Goal: Information Seeking & Learning: Learn about a topic

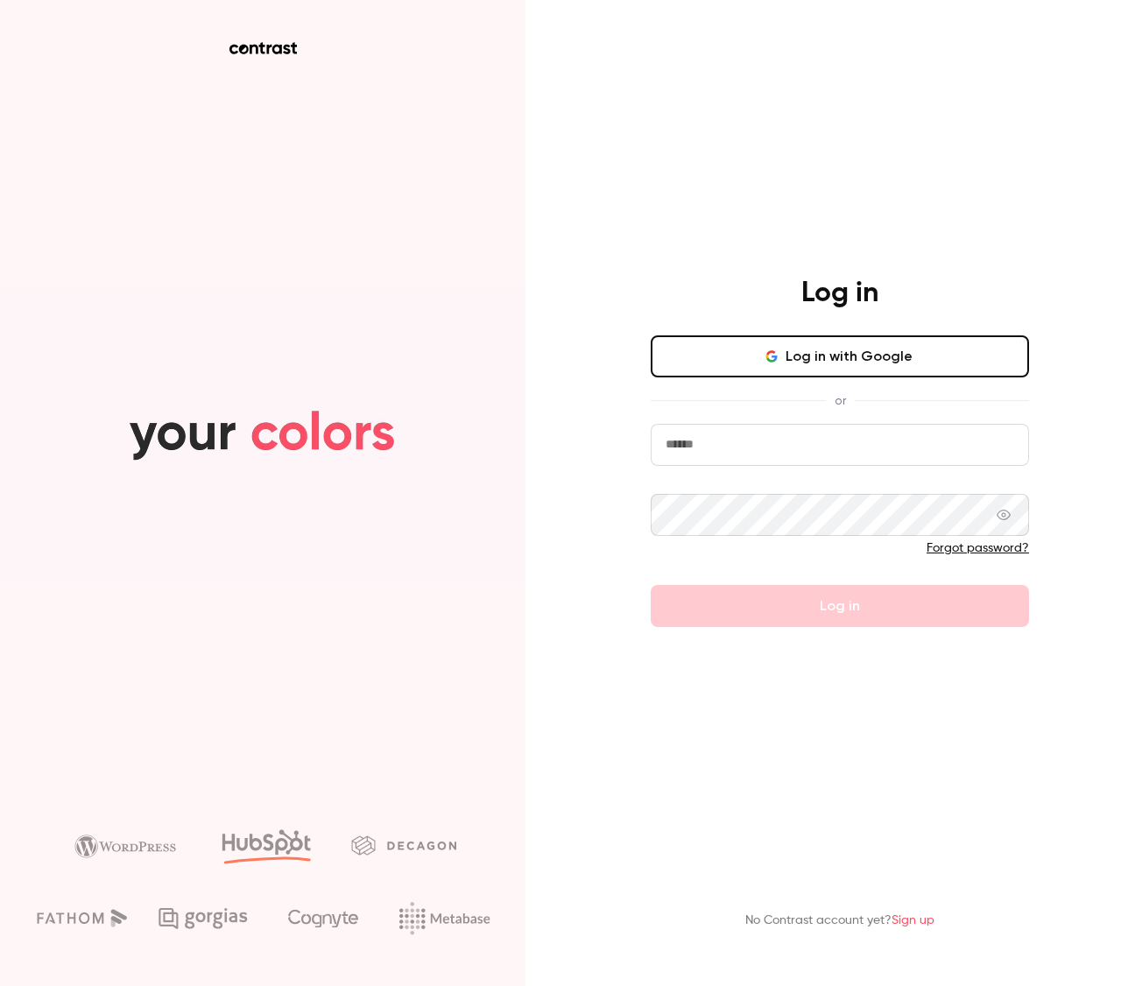
click at [900, 362] on button "Log in with Google" at bounding box center [840, 356] width 378 height 42
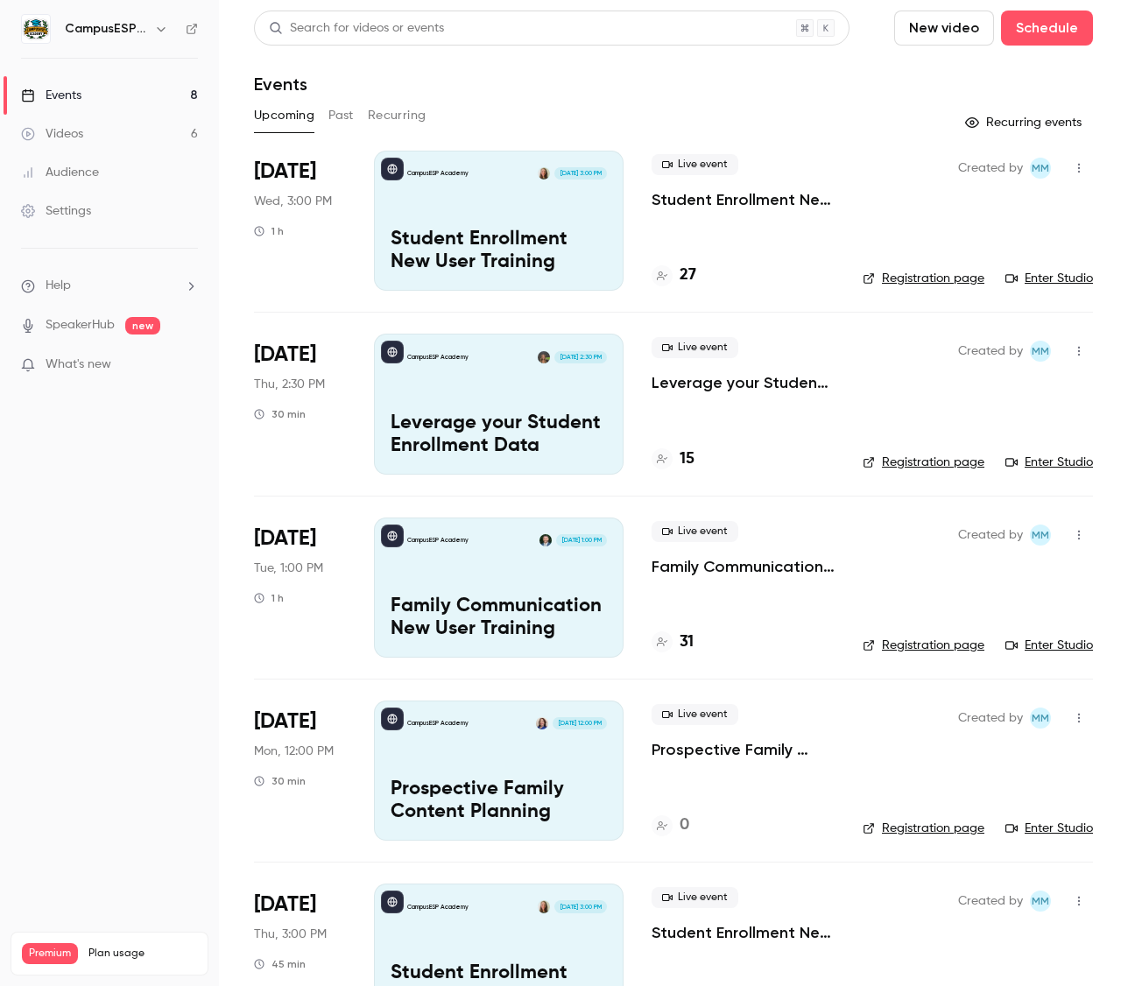
click at [349, 102] on button "Past" at bounding box center [340, 116] width 25 height 28
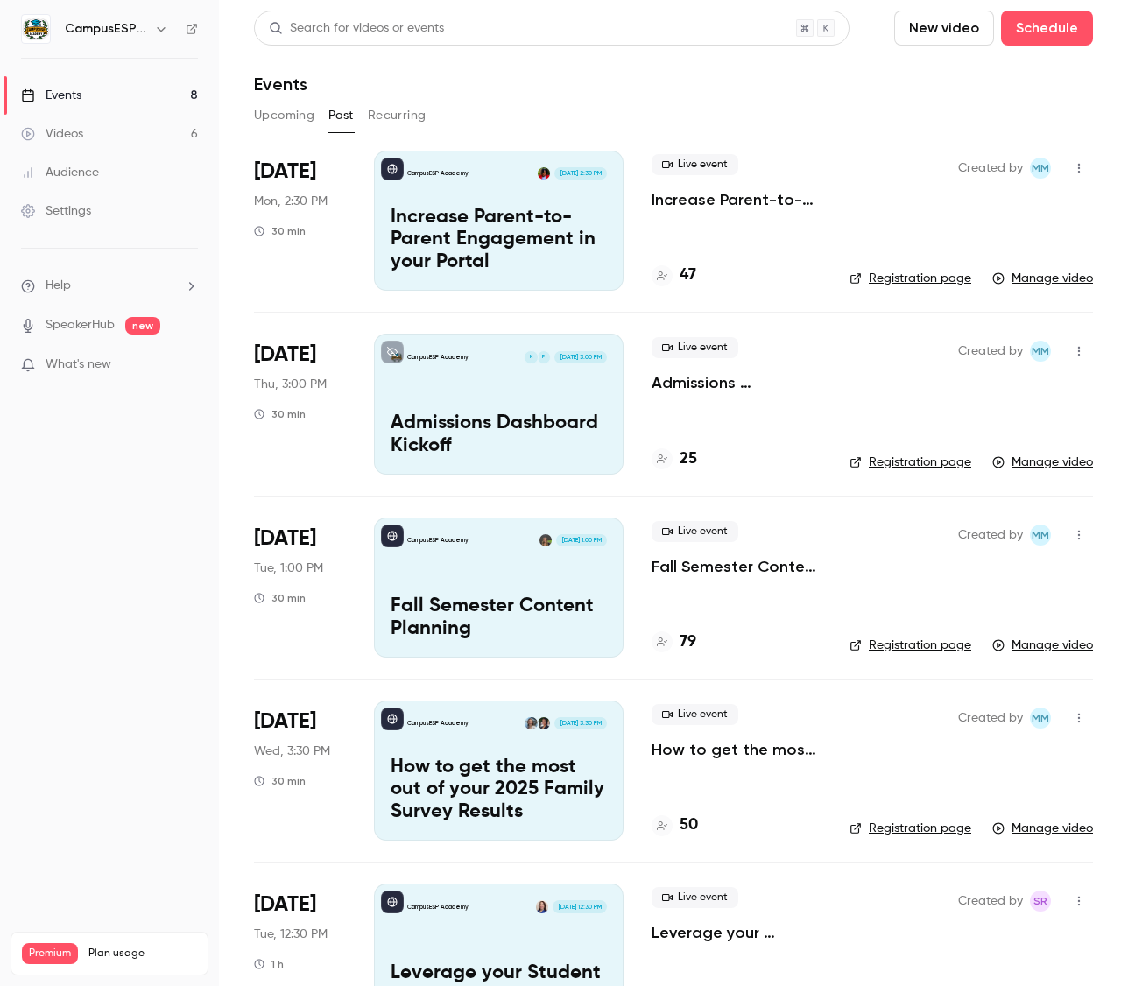
click at [138, 32] on h6 "CampusESP Academy" at bounding box center [106, 29] width 82 height 18
click at [154, 27] on icon "button" at bounding box center [161, 29] width 14 height 14
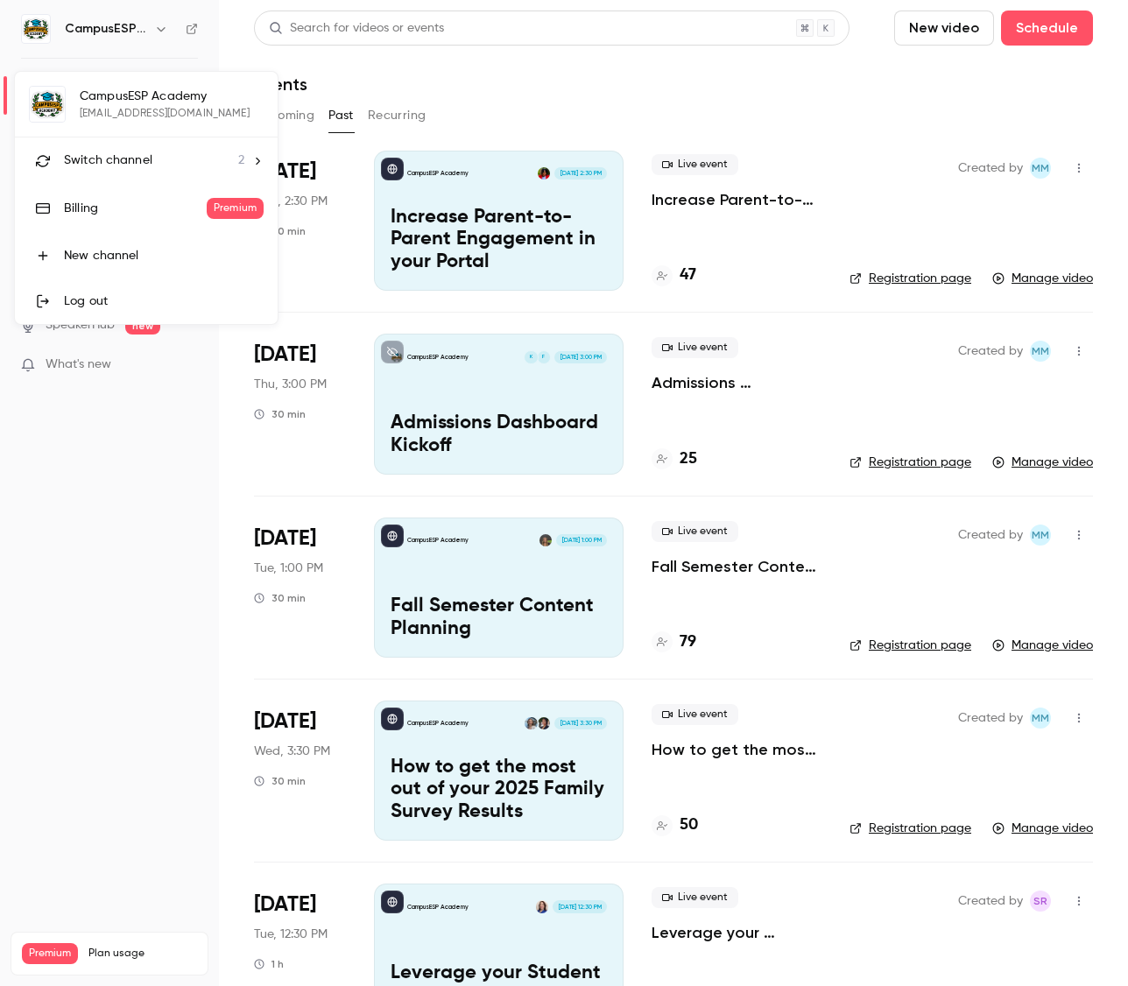
click at [116, 498] on div at bounding box center [564, 493] width 1128 height 986
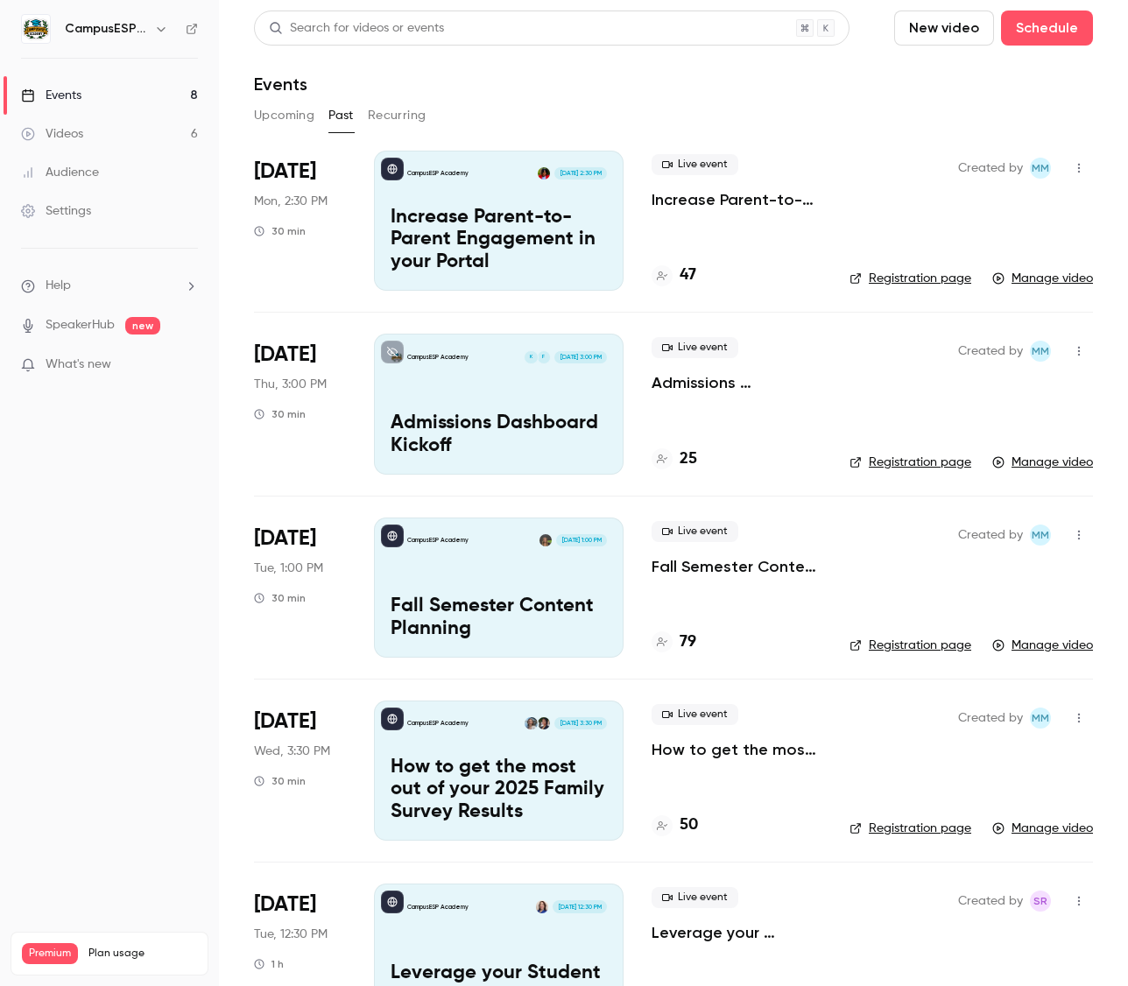
click at [96, 32] on h6 "CampusESP Academy" at bounding box center [106, 29] width 82 height 18
click at [164, 26] on icon "button" at bounding box center [161, 29] width 14 height 14
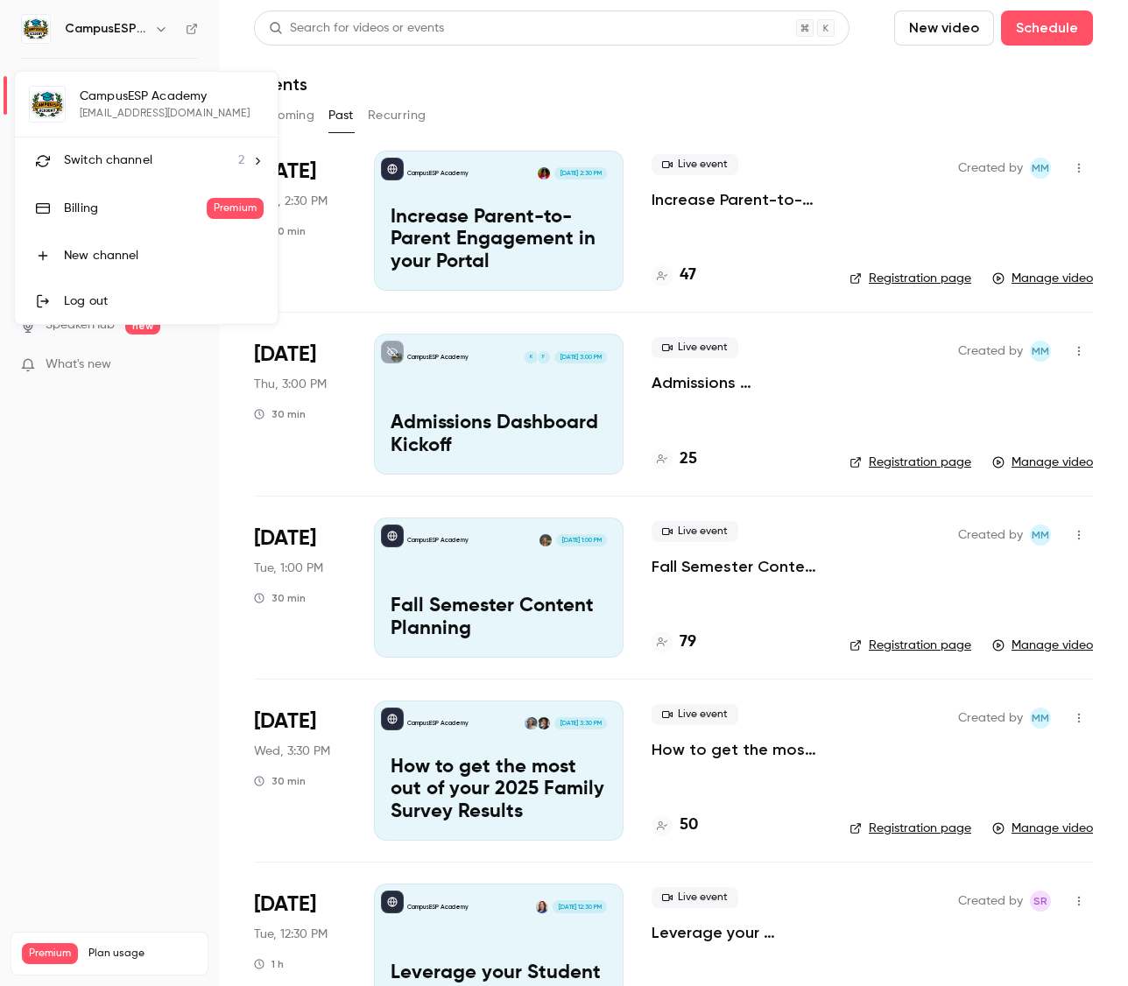
click at [196, 162] on div "Switch channel 2" at bounding box center [154, 161] width 180 height 18
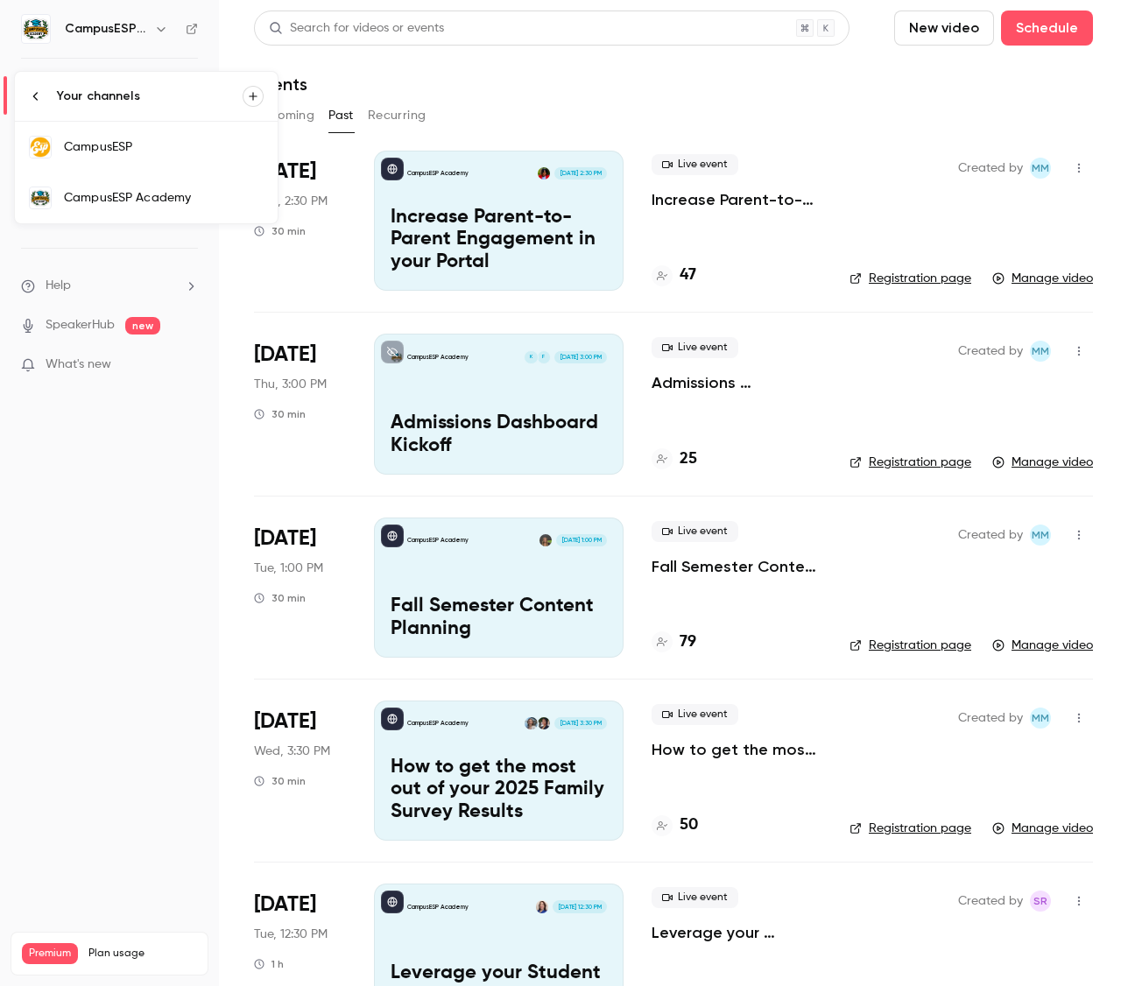
click at [101, 563] on div at bounding box center [564, 493] width 1128 height 986
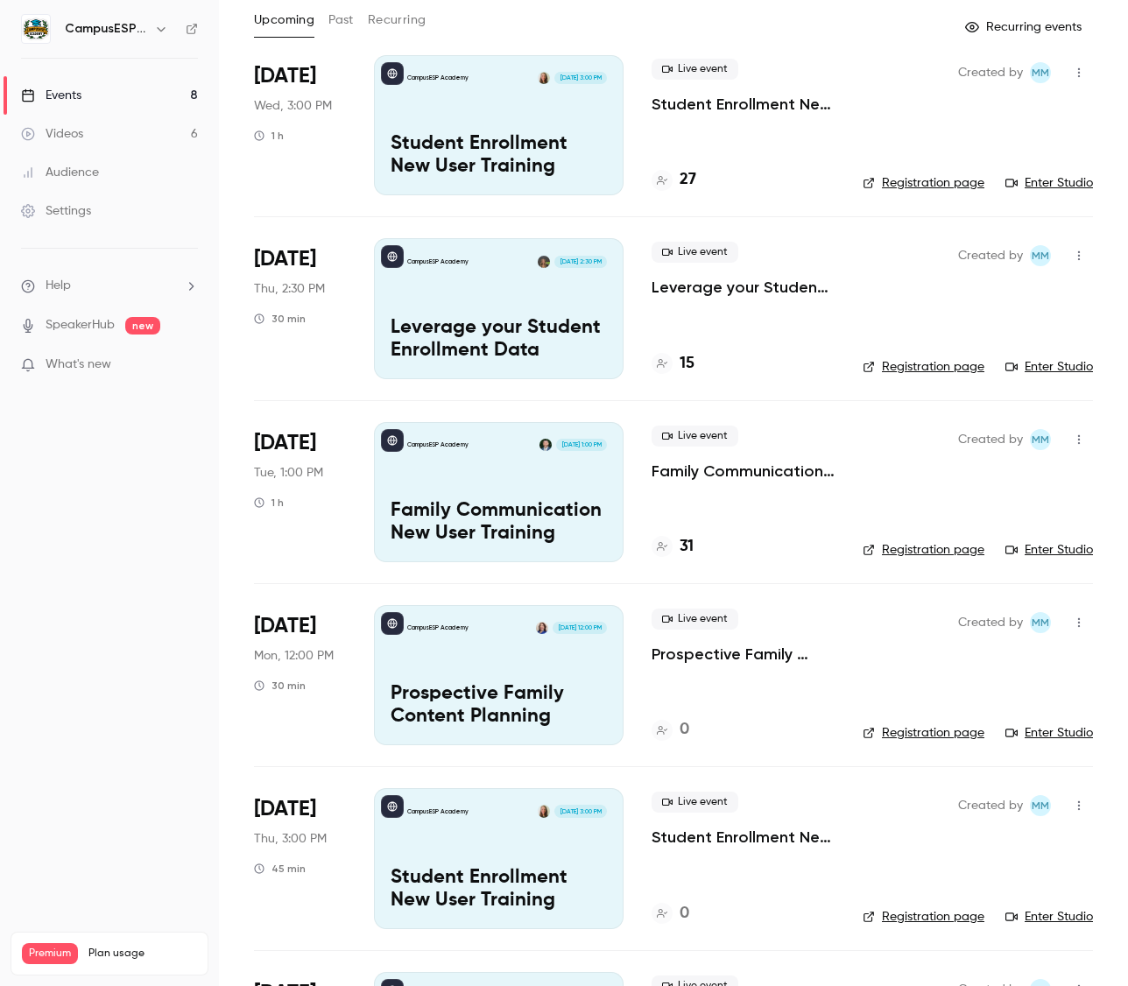
scroll to position [106, 0]
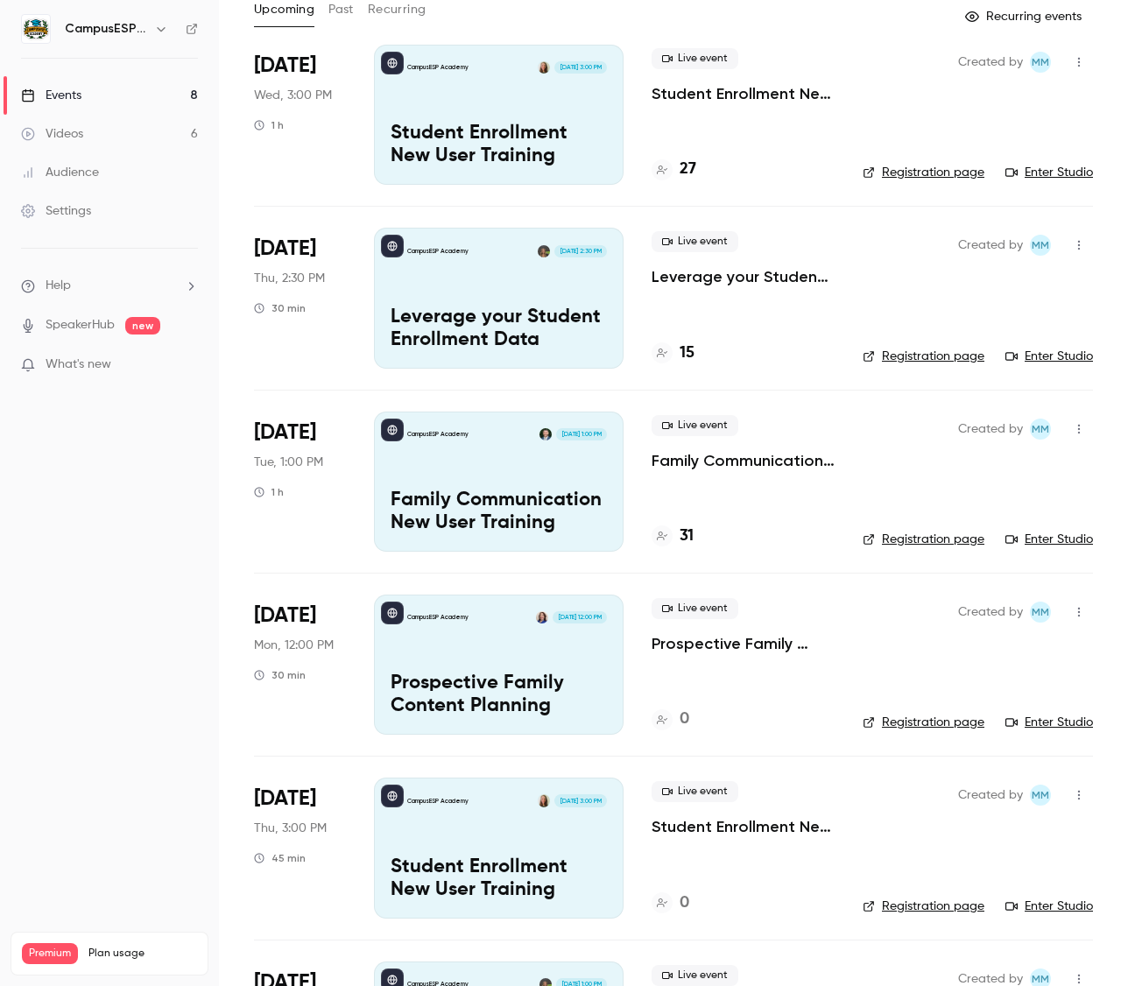
click at [709, 457] on p "Family Communication New User Training" at bounding box center [743, 460] width 183 height 21
